Goal: Information Seeking & Learning: Learn about a topic

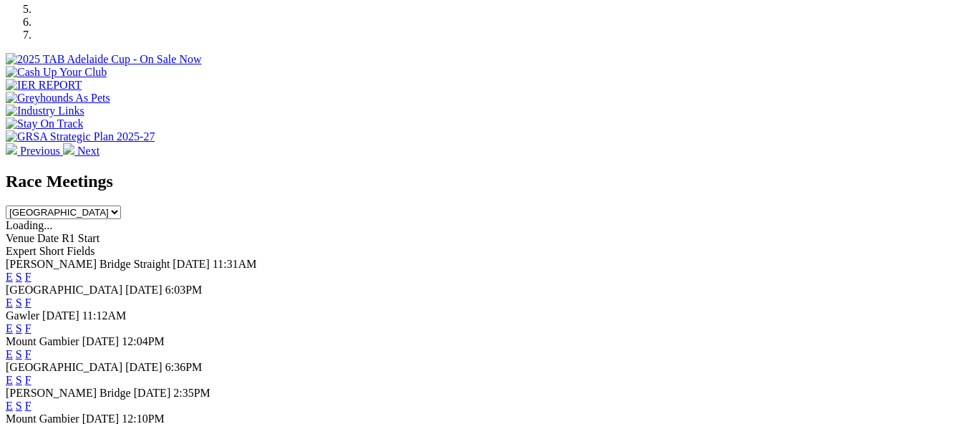
scroll to position [501, 0]
click at [13, 400] on link "E" at bounding box center [9, 406] width 7 height 12
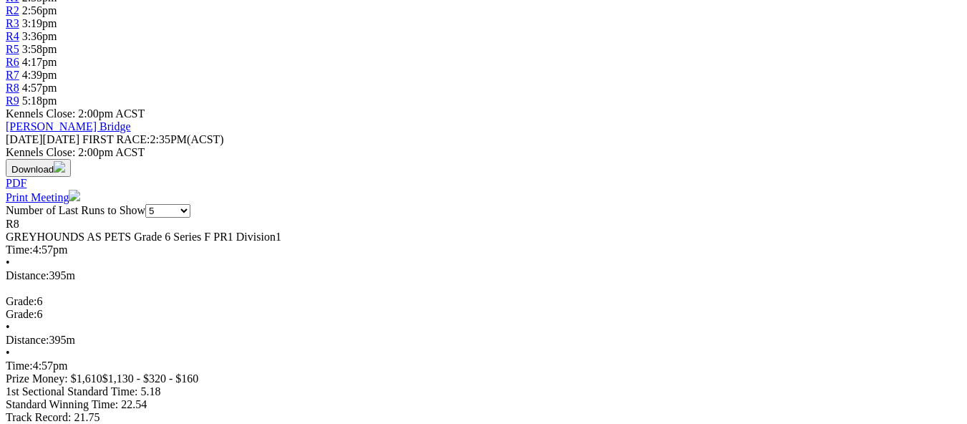
scroll to position [430, 0]
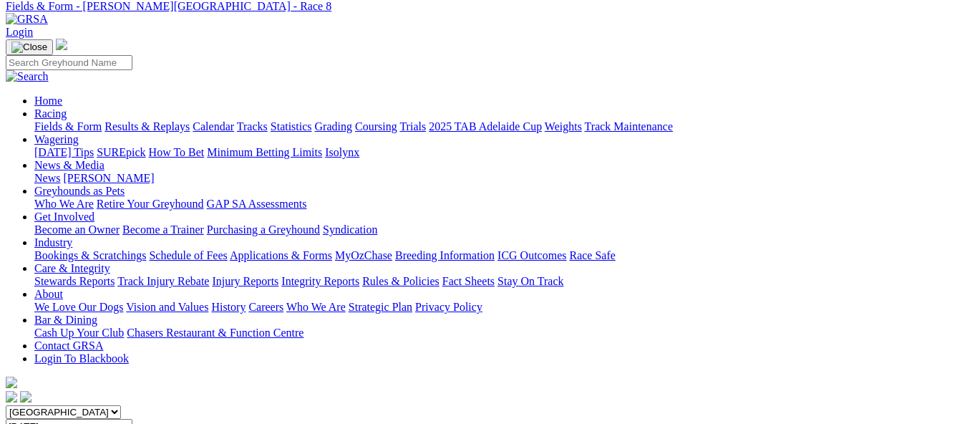
scroll to position [0, 0]
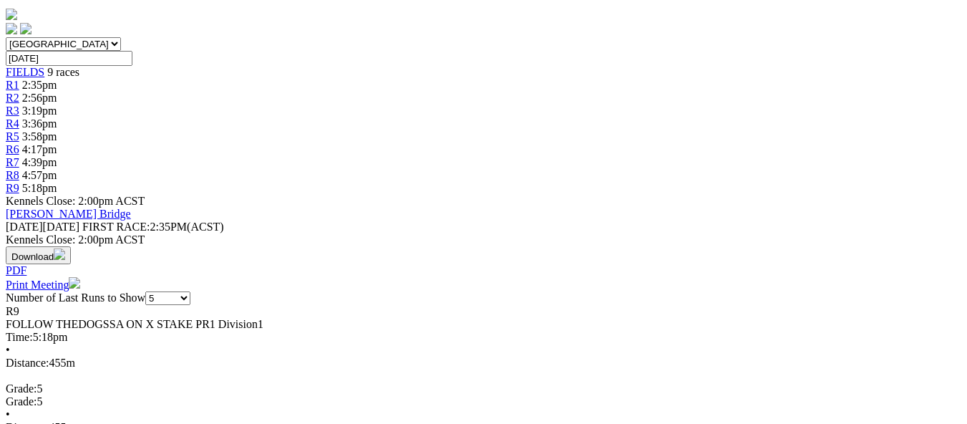
scroll to position [501, 0]
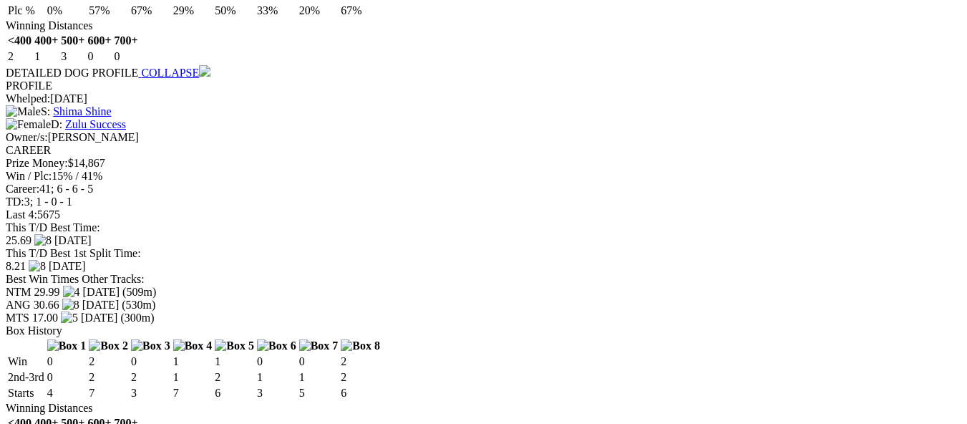
scroll to position [1289, 0]
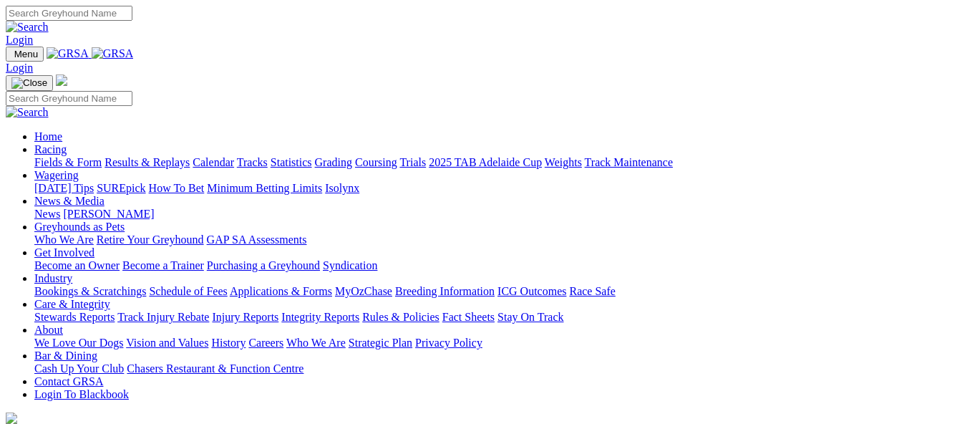
scroll to position [501, 0]
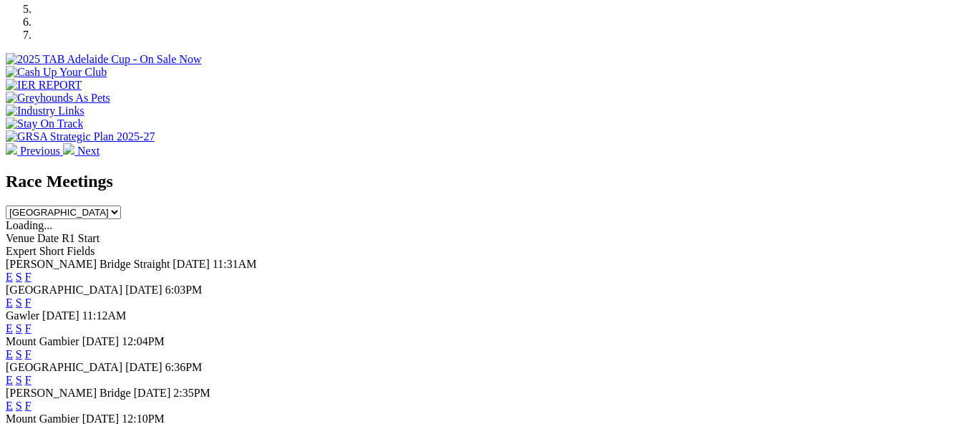
click at [32, 400] on link "F" at bounding box center [28, 406] width 6 height 12
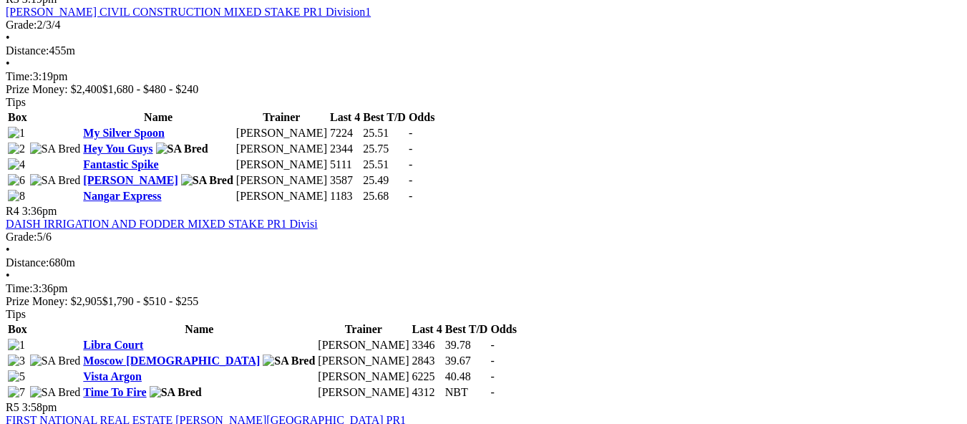
scroll to position [1146, 0]
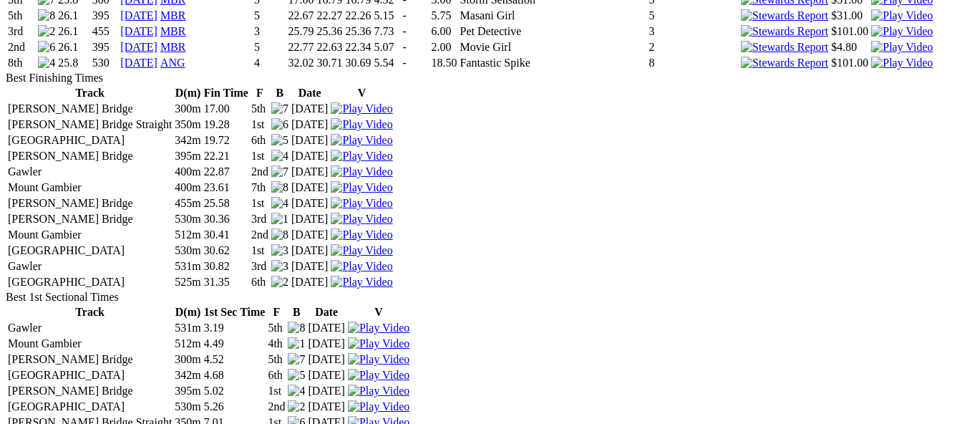
scroll to position [2363, 0]
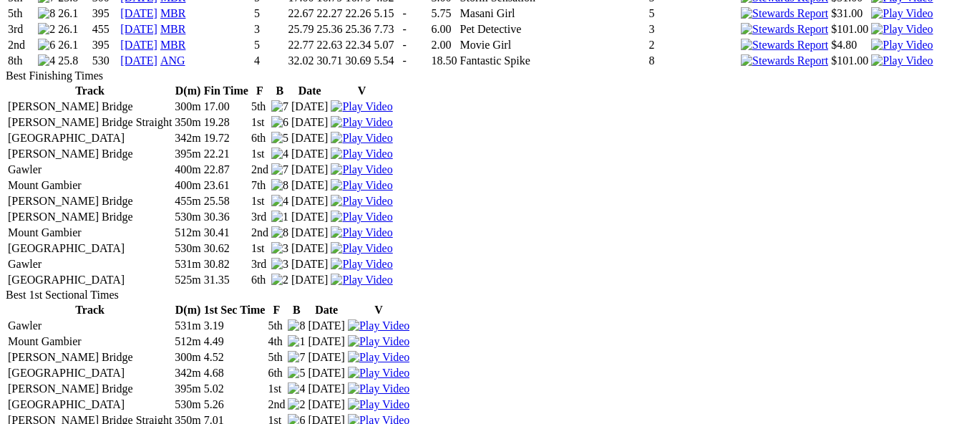
click at [741, 67] on img at bounding box center [784, 60] width 87 height 13
